Goal: Task Accomplishment & Management: Manage account settings

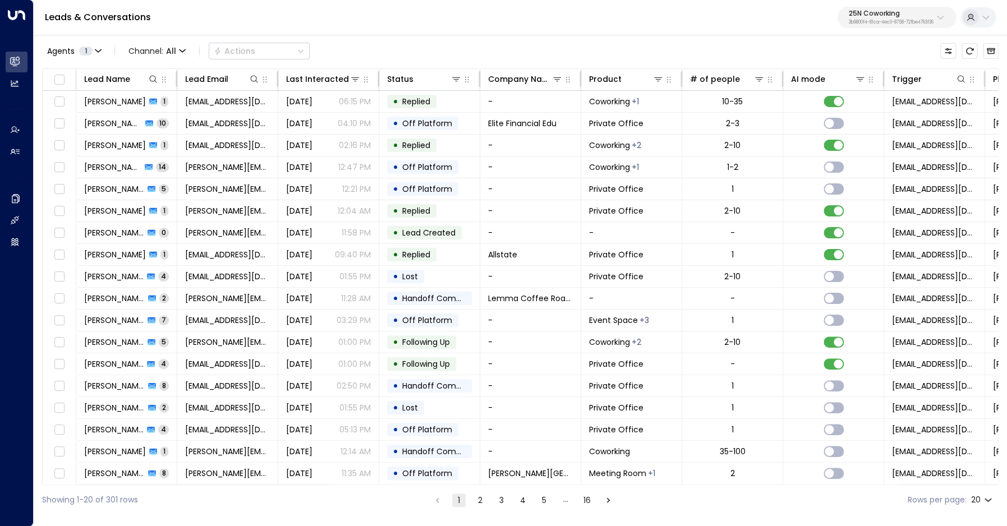
click at [907, 19] on div "25N Coworking 3b9800f4-81ca-4ec0-8758-72fbe4763f36" at bounding box center [890, 17] width 85 height 15
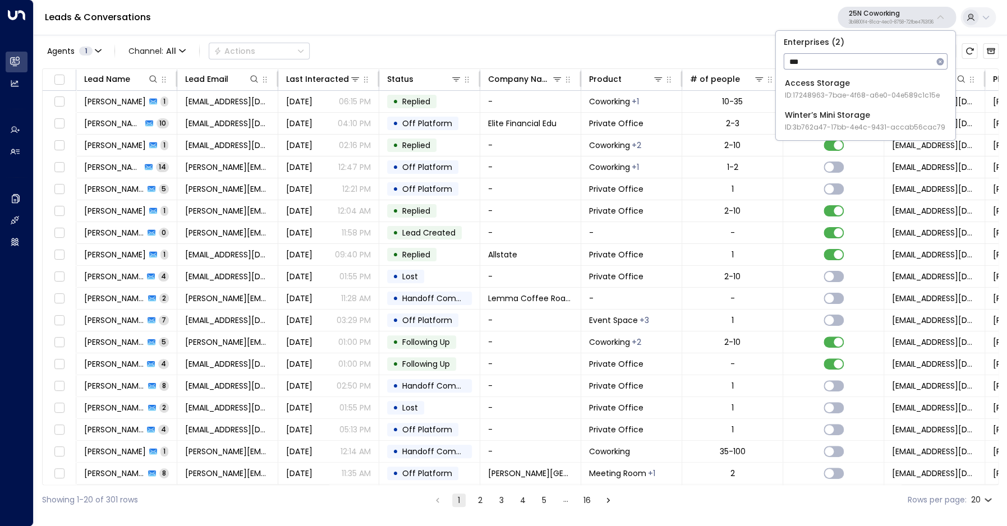
type input "***"
click at [882, 89] on div "Access Storage ID: 17248963-7bae-4f68-a6e0-04e589c1c15e" at bounding box center [862, 88] width 155 height 23
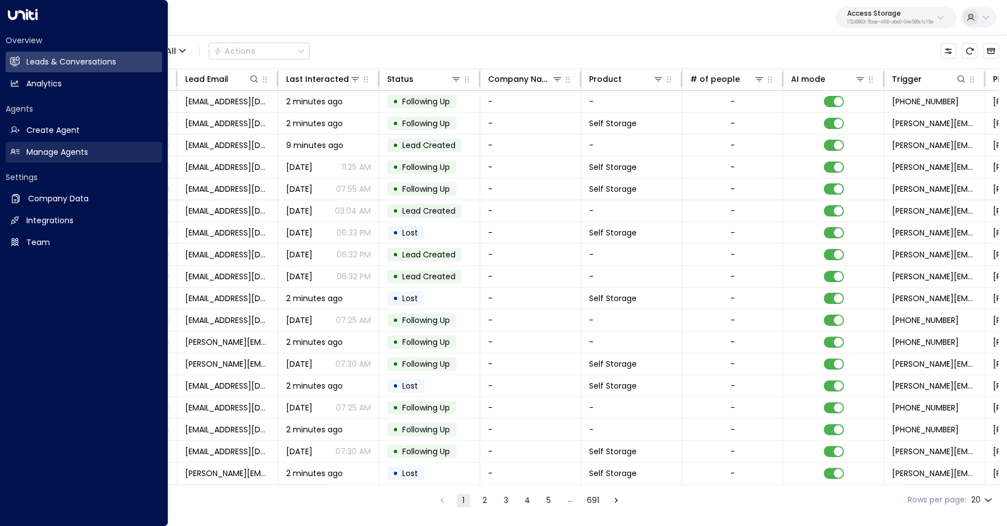
click at [57, 155] on h2 "Manage Agents" at bounding box center [57, 152] width 62 height 12
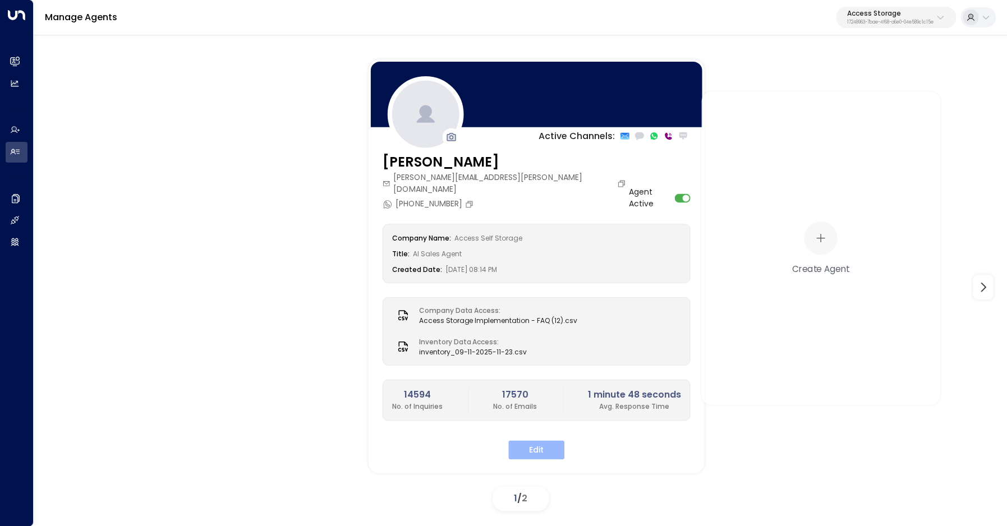
click at [556, 440] on button "Edit" at bounding box center [536, 449] width 56 height 19
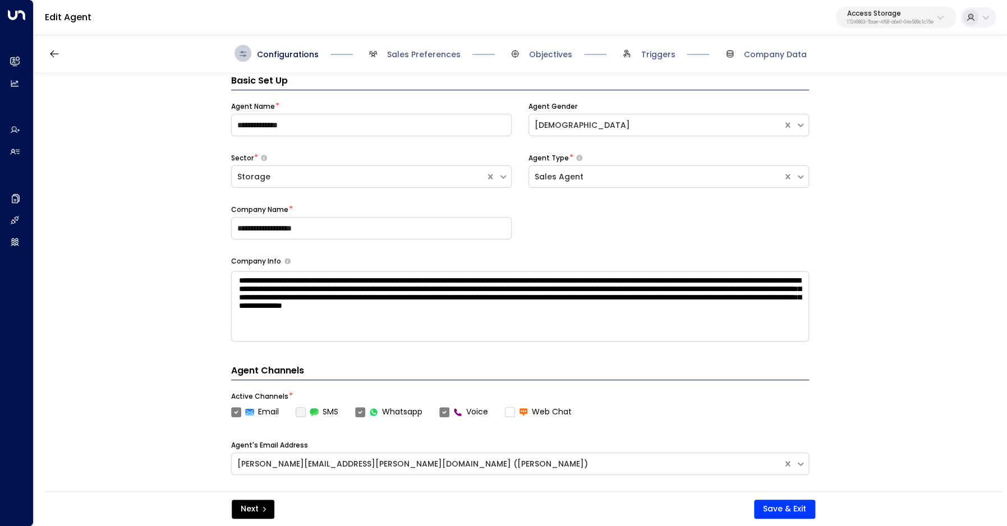
scroll to position [17, 0]
